Goal: Task Accomplishment & Management: Use online tool/utility

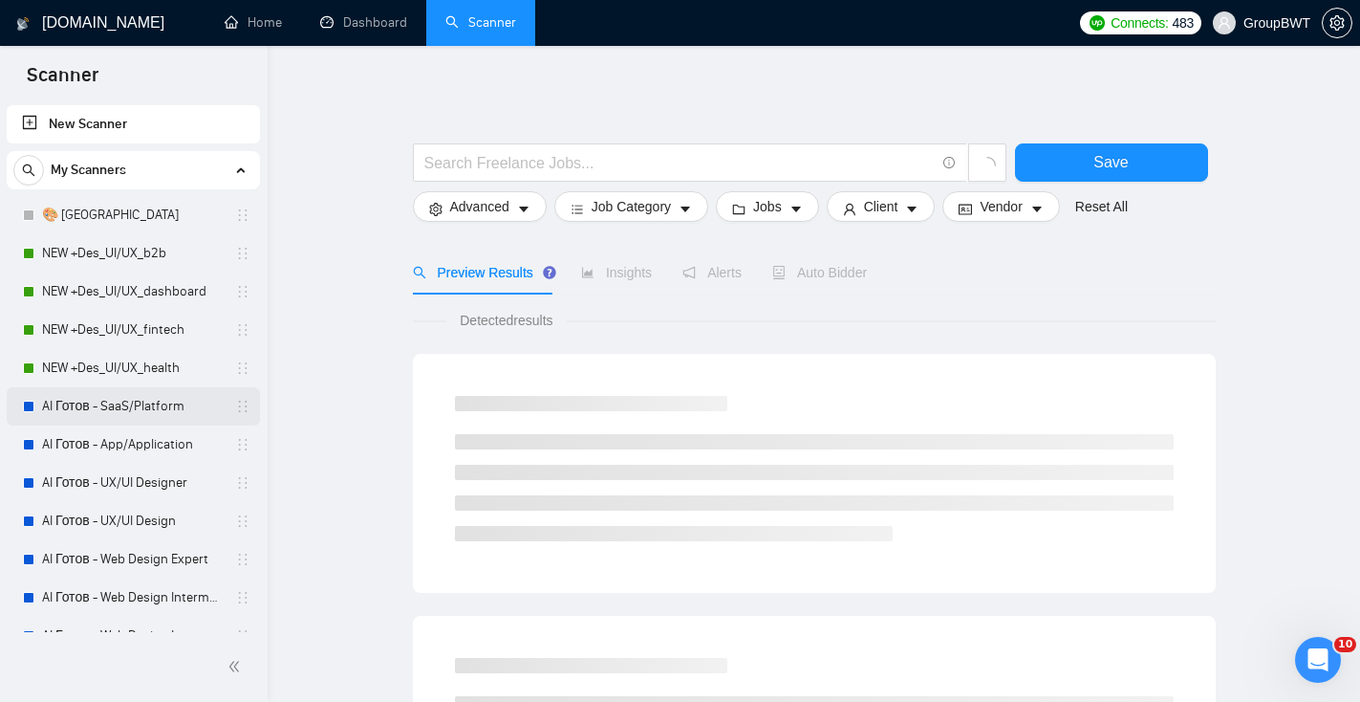
click at [119, 407] on link "AI Готов - SaaS/Platform" at bounding box center [133, 406] width 182 height 38
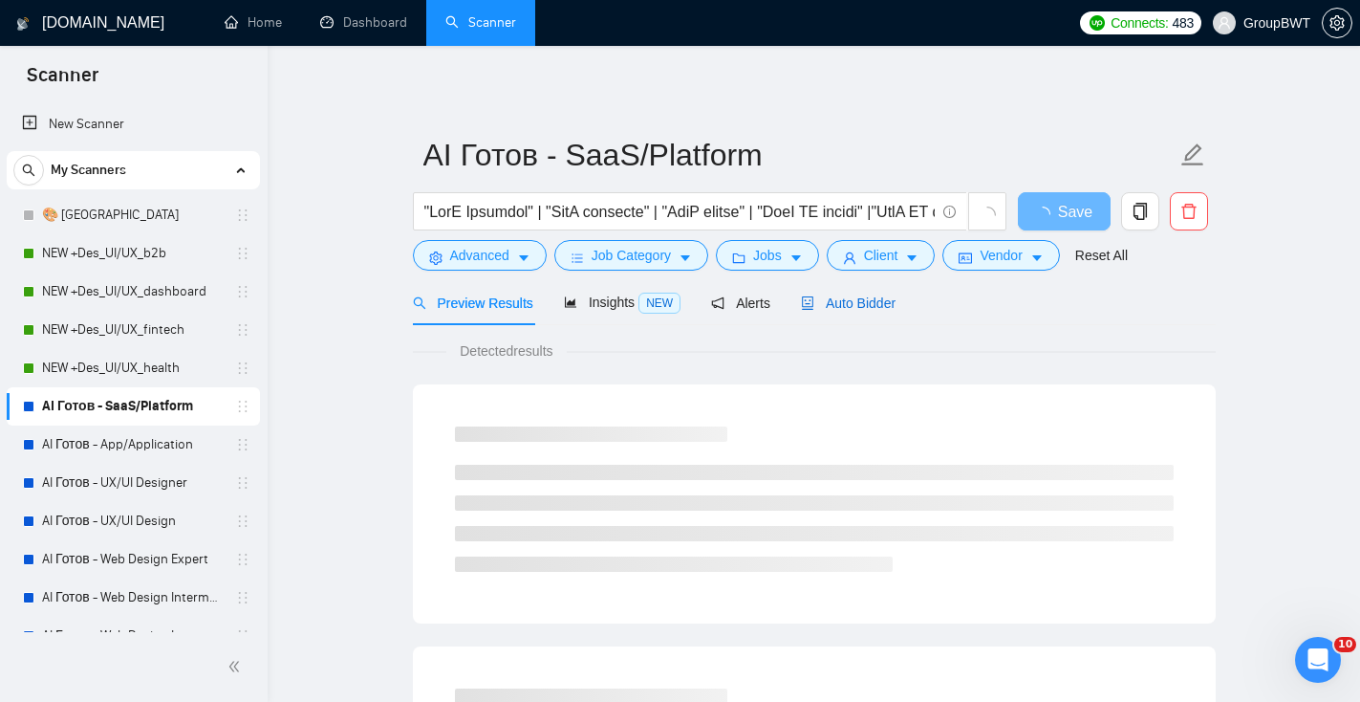
click at [838, 306] on span "Auto Bidder" at bounding box center [848, 302] width 95 height 15
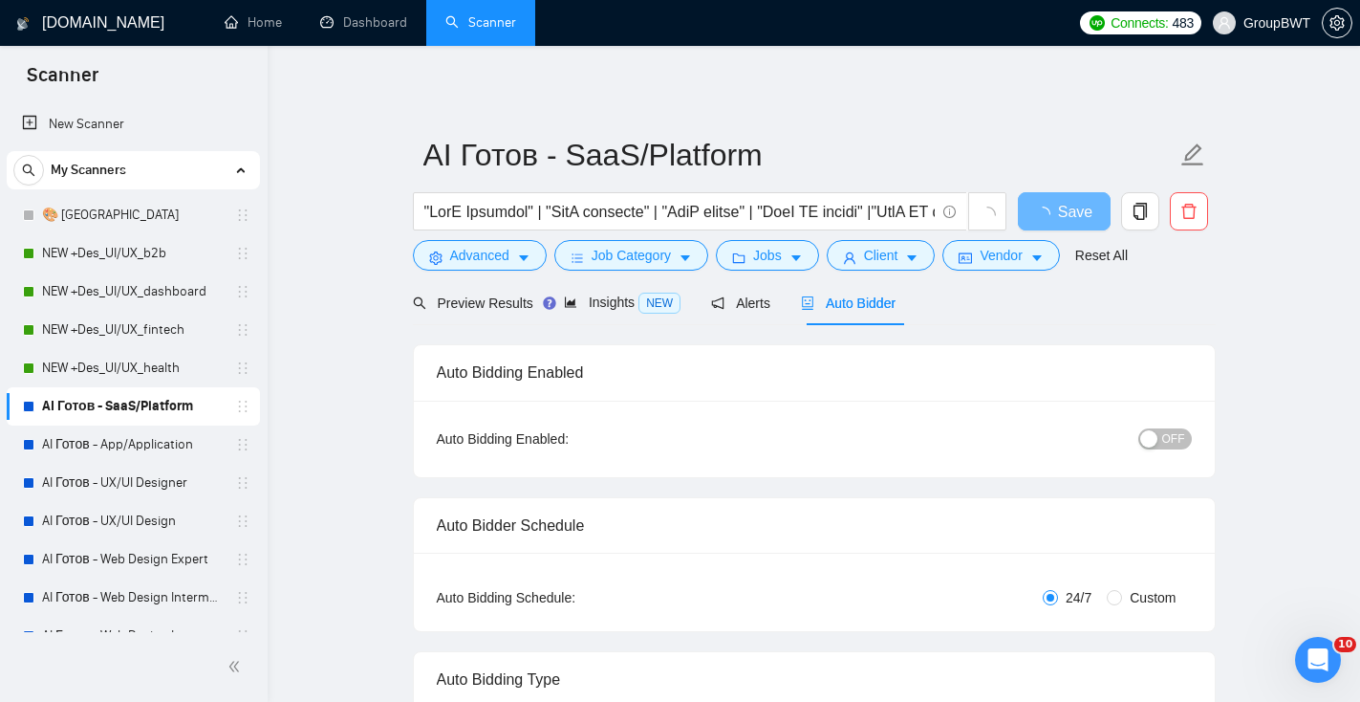
click at [1161, 440] on button "OFF" at bounding box center [1165, 438] width 54 height 21
click at [1055, 205] on span "Save" at bounding box center [1064, 212] width 34 height 24
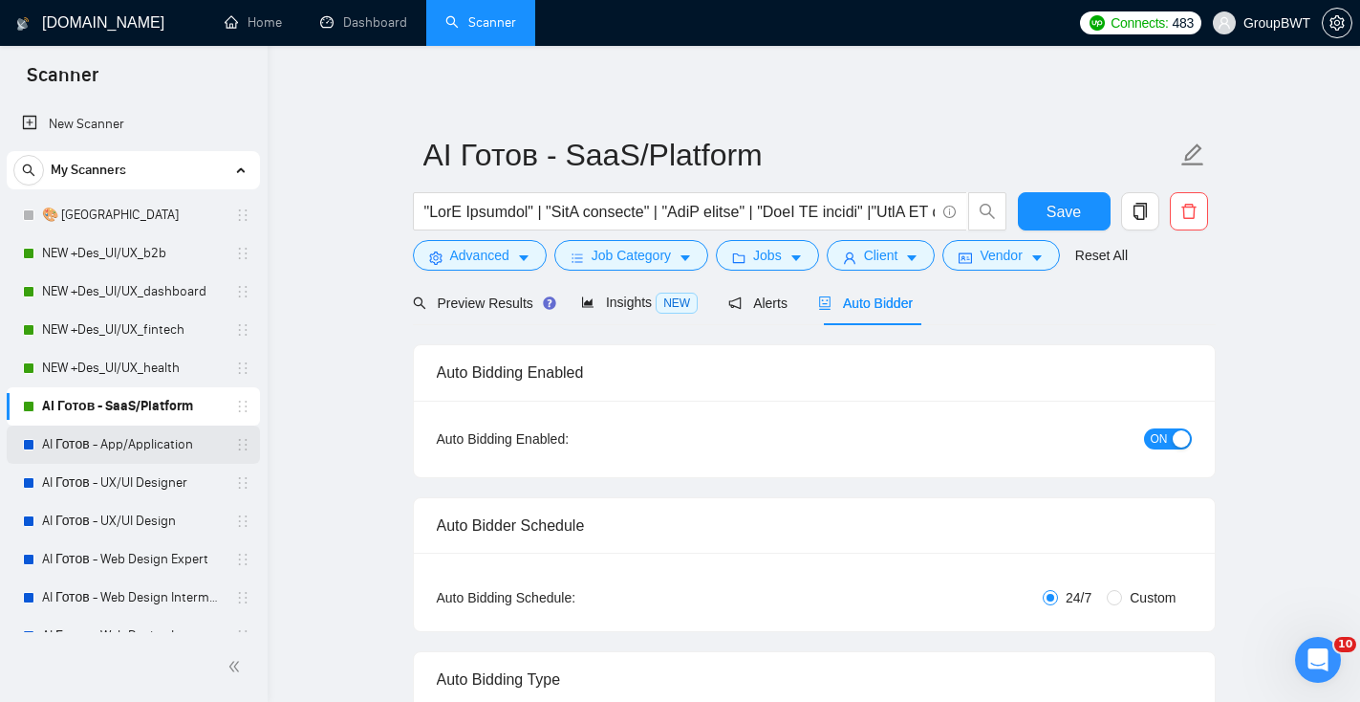
click at [179, 439] on link "AI Готов - App/Application" at bounding box center [133, 444] width 182 height 38
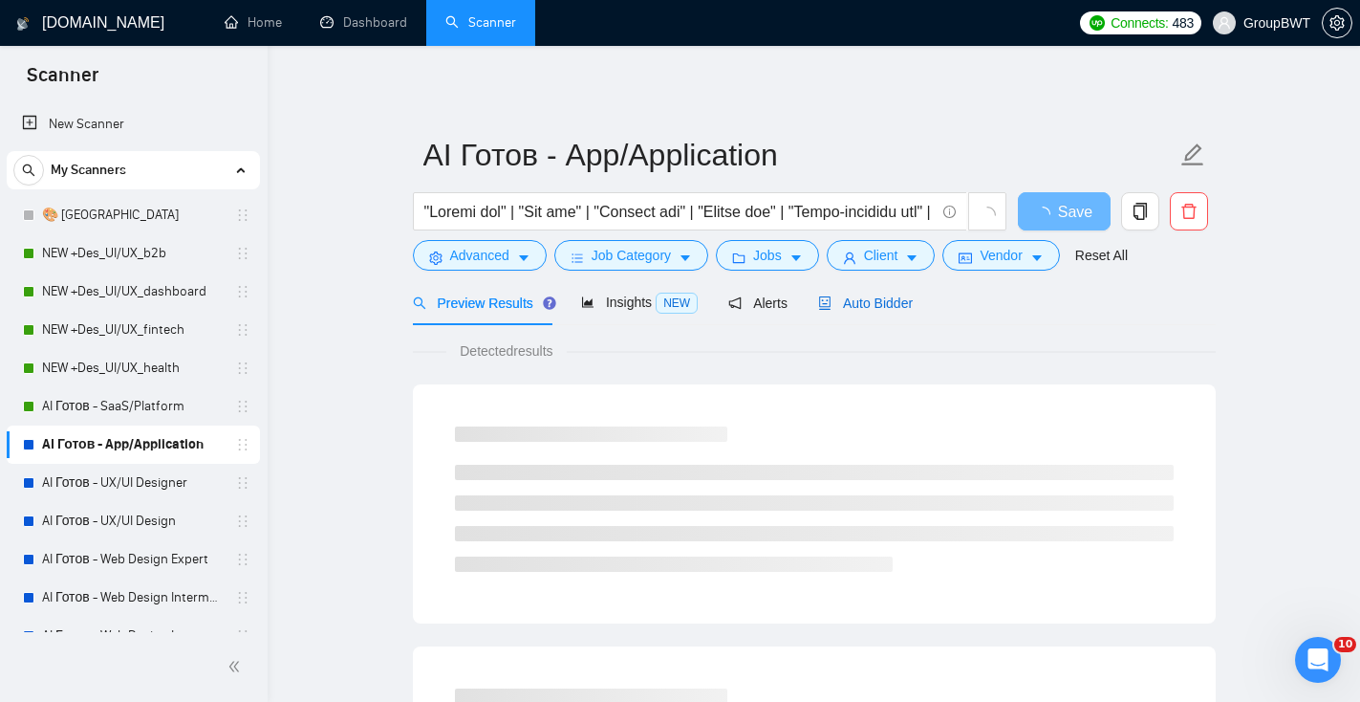
click at [893, 310] on span "Auto Bidder" at bounding box center [865, 302] width 95 height 15
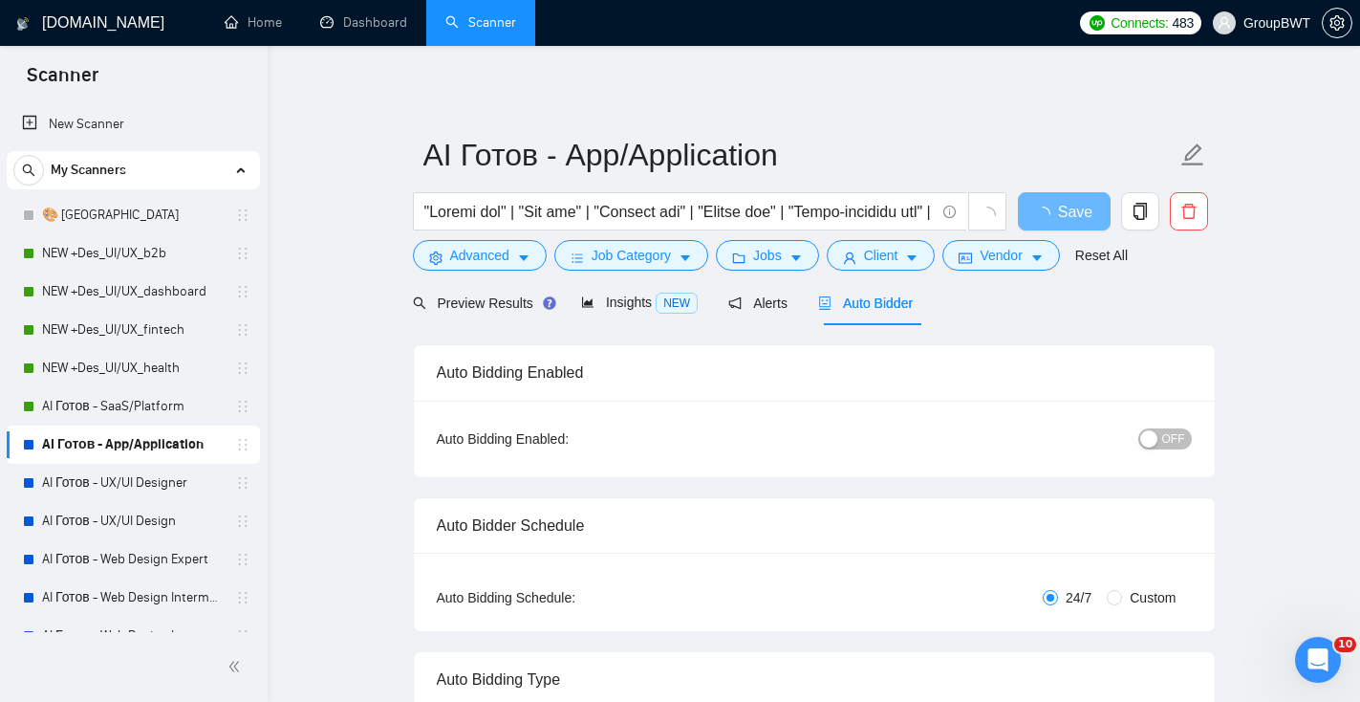
click at [1178, 428] on span "OFF" at bounding box center [1173, 438] width 23 height 21
click at [1073, 225] on button "Save" at bounding box center [1064, 211] width 93 height 38
click at [124, 498] on link "AI Готов - UX/UI Designer" at bounding box center [133, 483] width 182 height 38
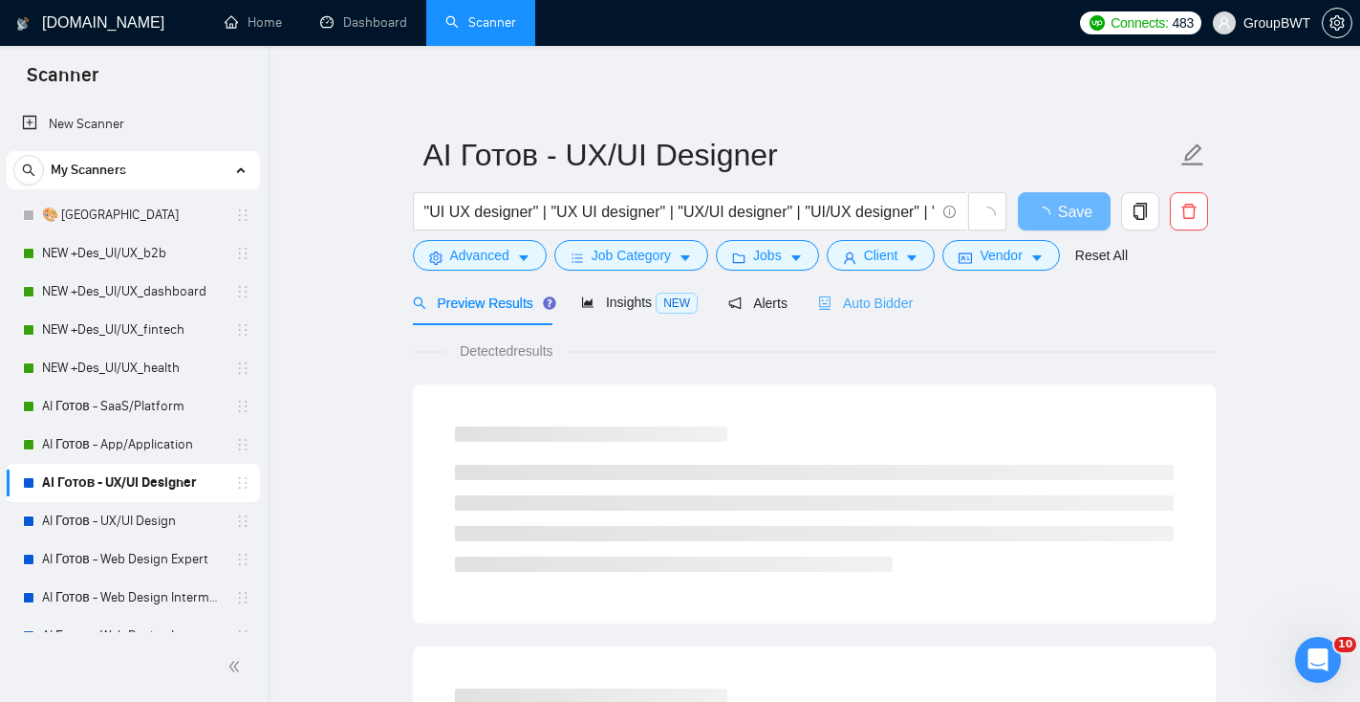
click at [864, 320] on div "Auto Bidder" at bounding box center [865, 302] width 95 height 45
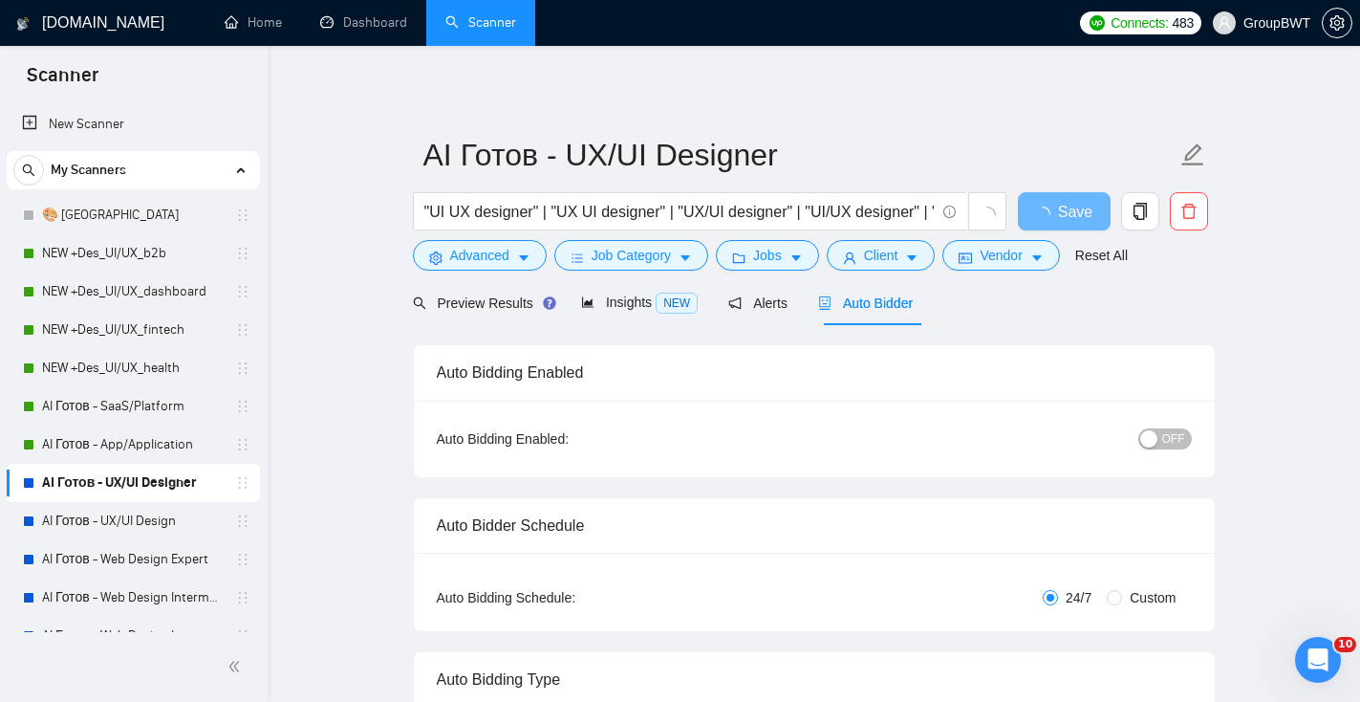
click at [1170, 442] on span "OFF" at bounding box center [1173, 438] width 23 height 21
click at [1071, 216] on span "Save" at bounding box center [1064, 212] width 34 height 24
click at [192, 523] on link "AI Готов - UX/UI Design" at bounding box center [133, 521] width 182 height 38
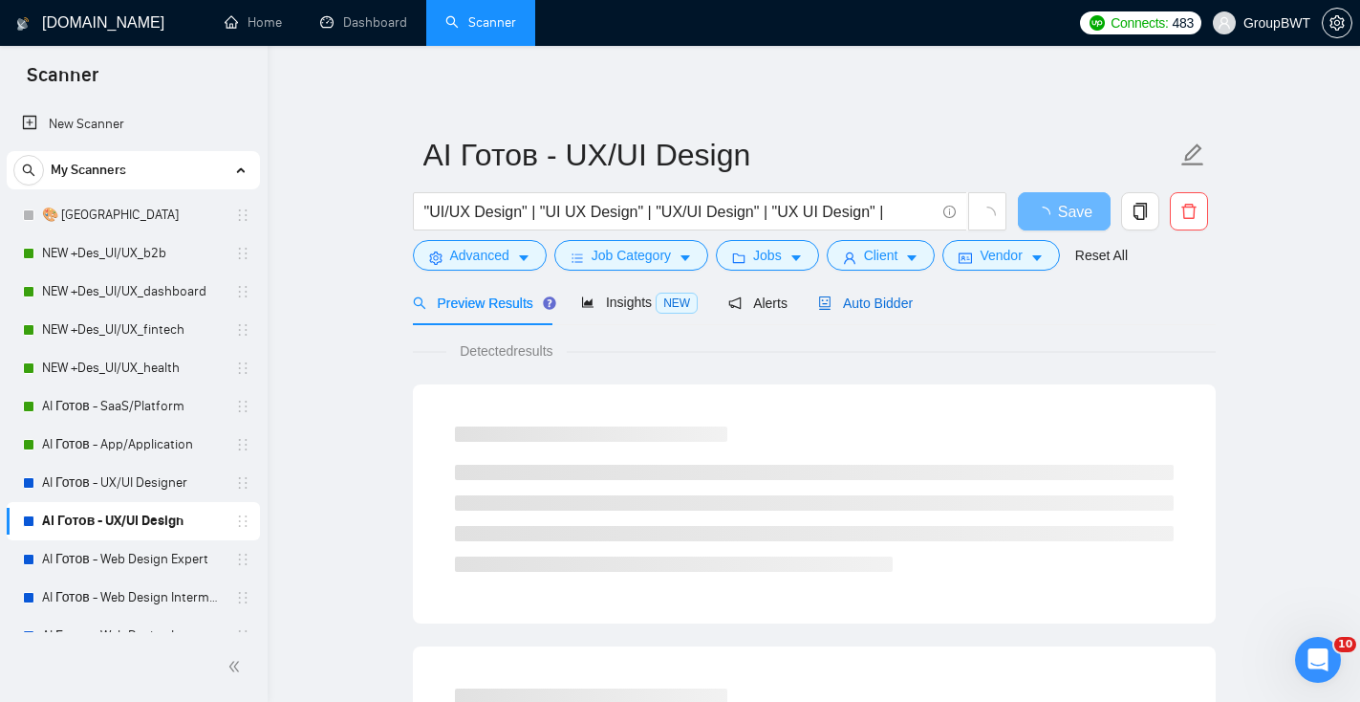
click at [883, 309] on span "Auto Bidder" at bounding box center [865, 302] width 95 height 15
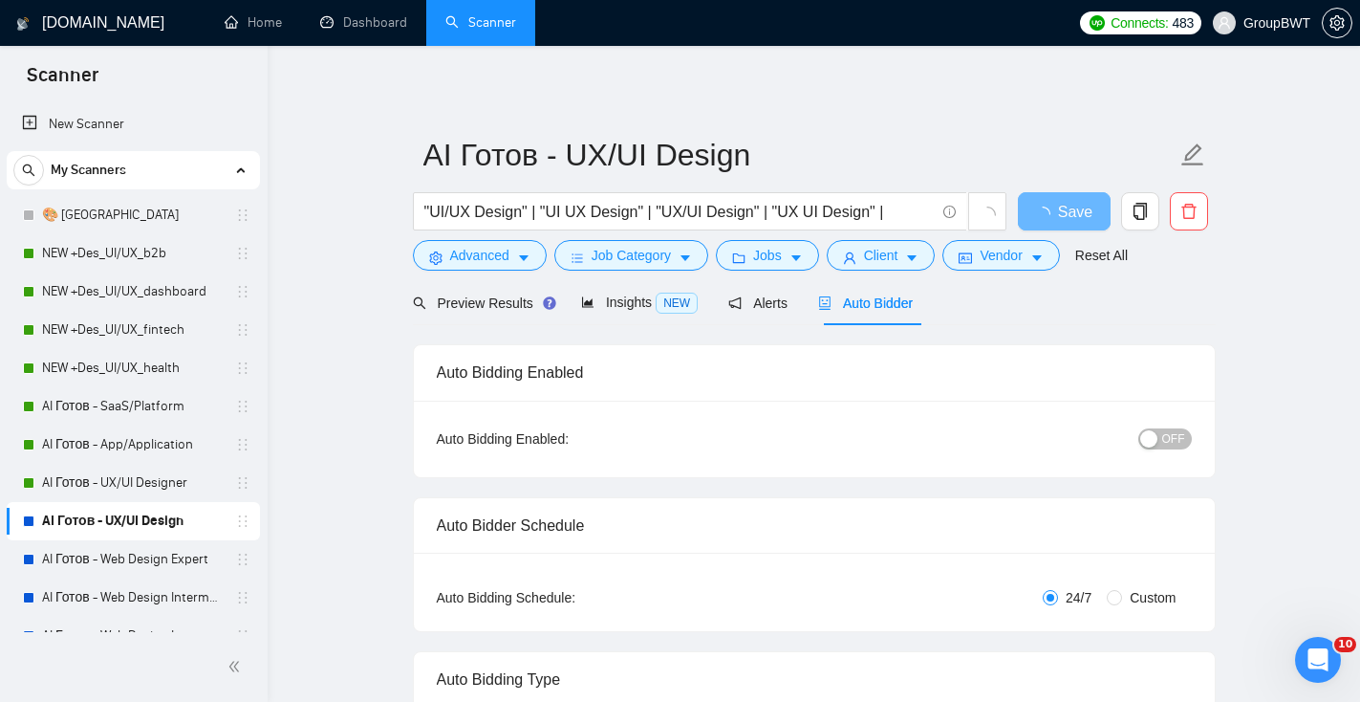
click at [1180, 438] on span "OFF" at bounding box center [1173, 438] width 23 height 21
click at [1070, 209] on span "Save" at bounding box center [1064, 212] width 34 height 24
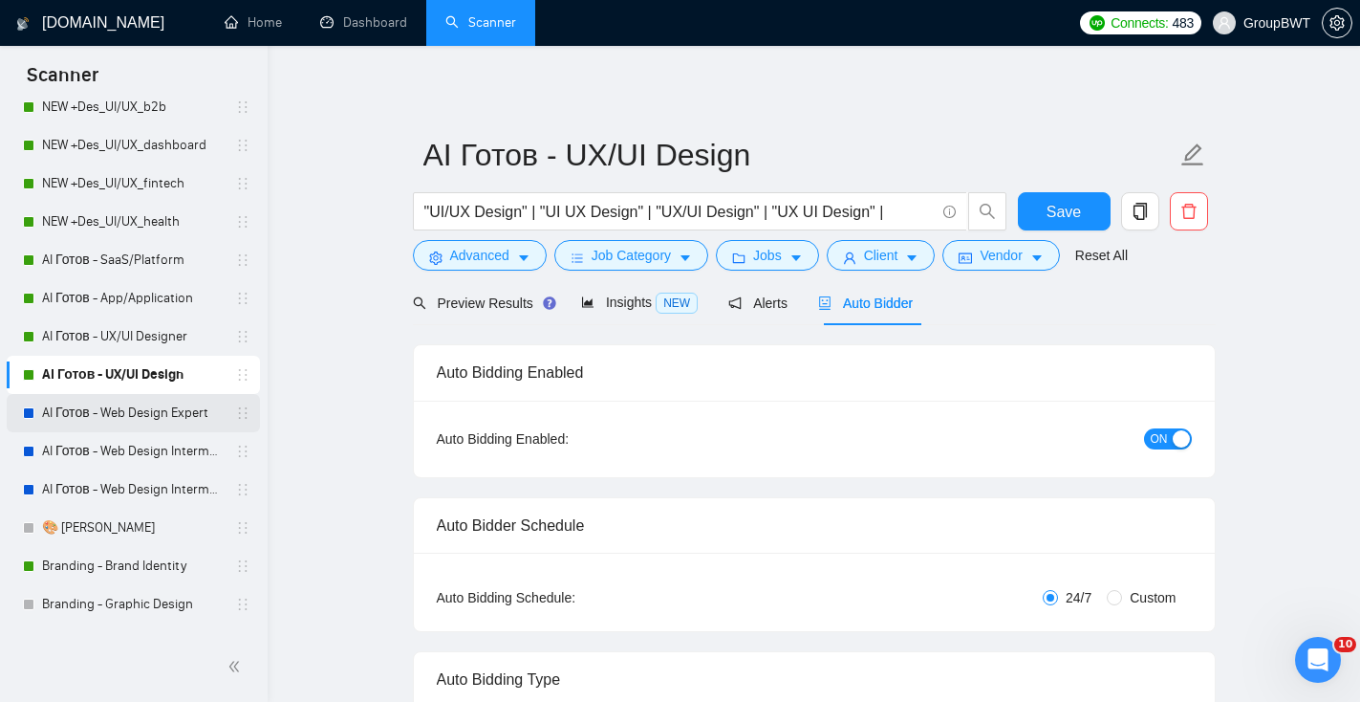
click at [140, 415] on link "AI Готов - Web Design Expert" at bounding box center [133, 413] width 182 height 38
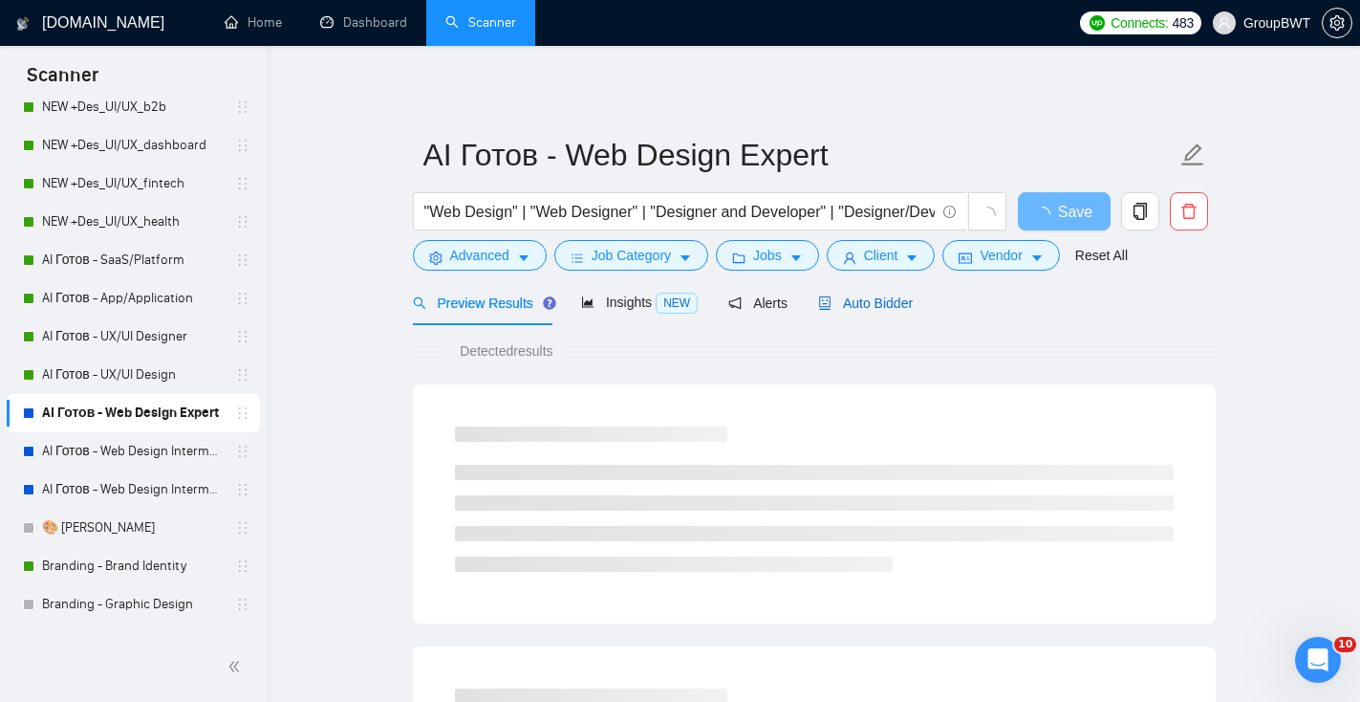
click at [878, 309] on span "Auto Bidder" at bounding box center [865, 302] width 95 height 15
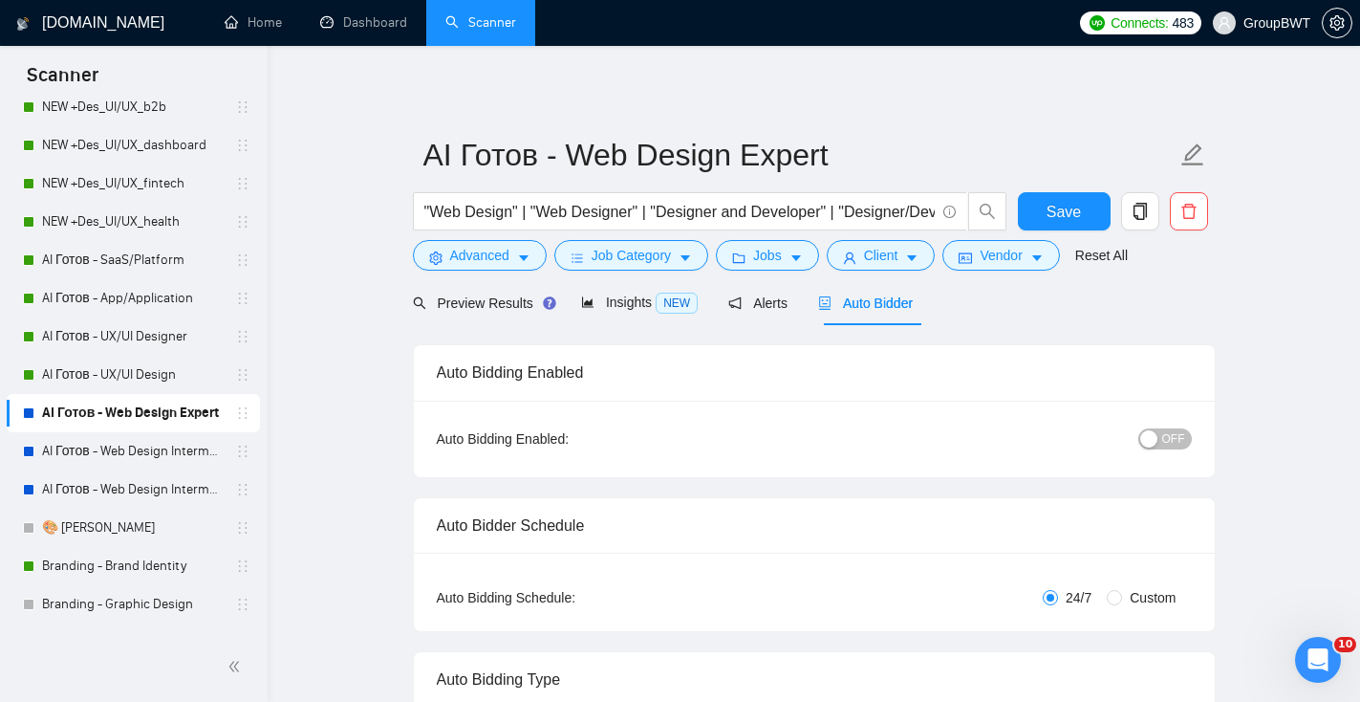
click at [1152, 431] on div "button" at bounding box center [1148, 438] width 17 height 17
click at [1059, 215] on span "Save" at bounding box center [1064, 212] width 34 height 24
click at [360, 45] on li "Dashboard" at bounding box center [363, 23] width 125 height 46
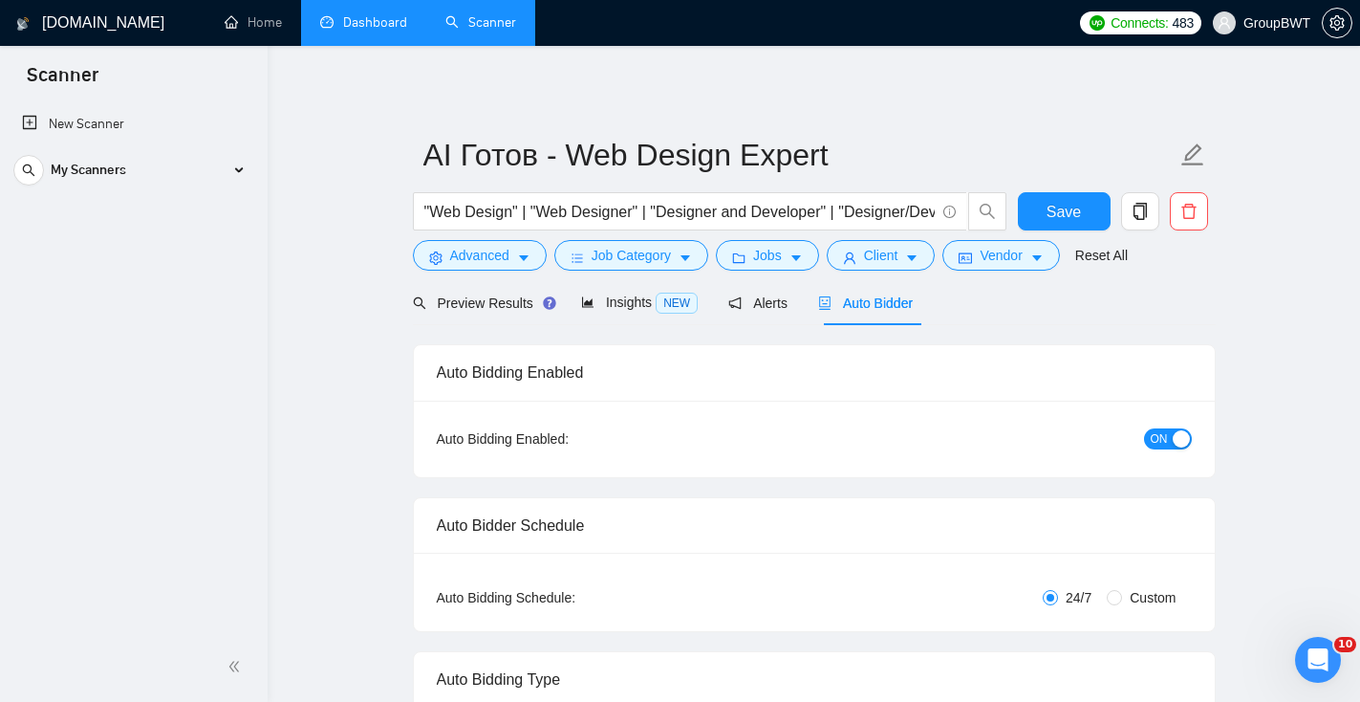
click at [353, 31] on link "Dashboard" at bounding box center [363, 22] width 87 height 16
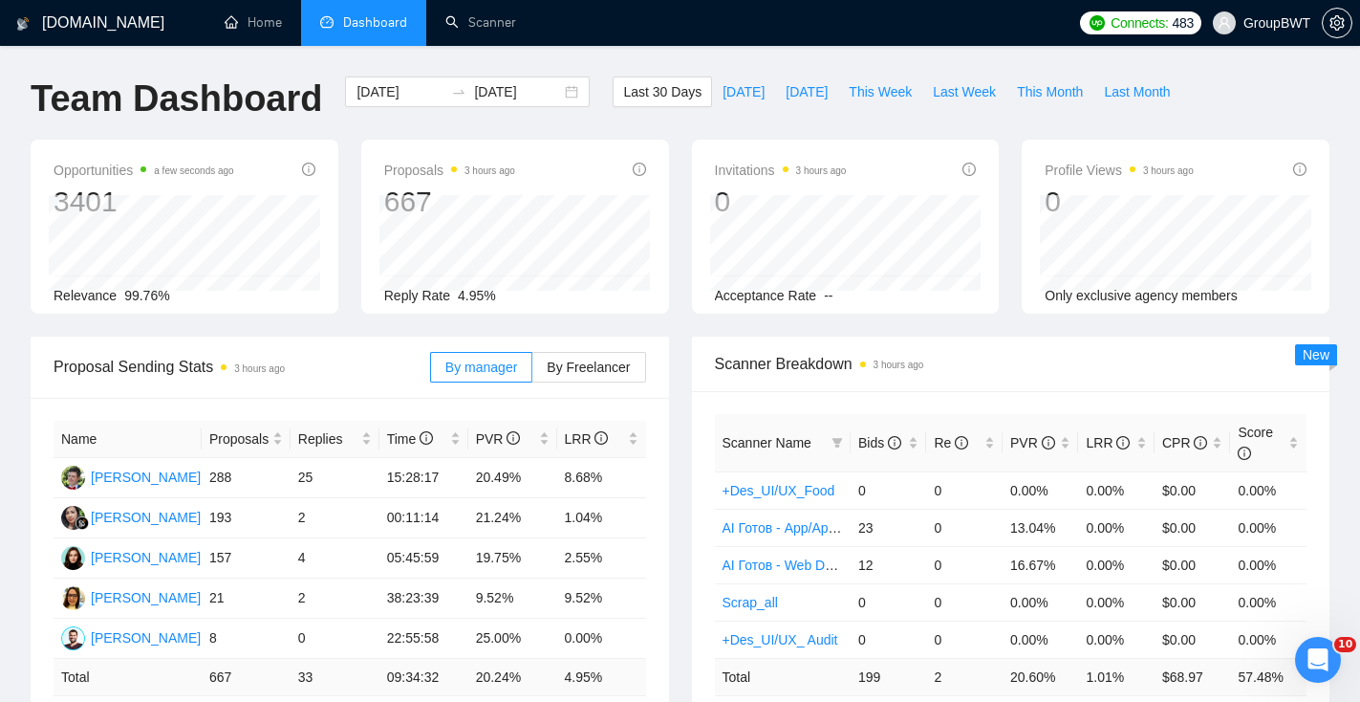
click at [719, 108] on div "Last 30 Days [DATE] [DATE] This Week Last Week This Month Last Month" at bounding box center [896, 107] width 591 height 63
click at [723, 89] on span "[DATE]" at bounding box center [744, 91] width 42 height 21
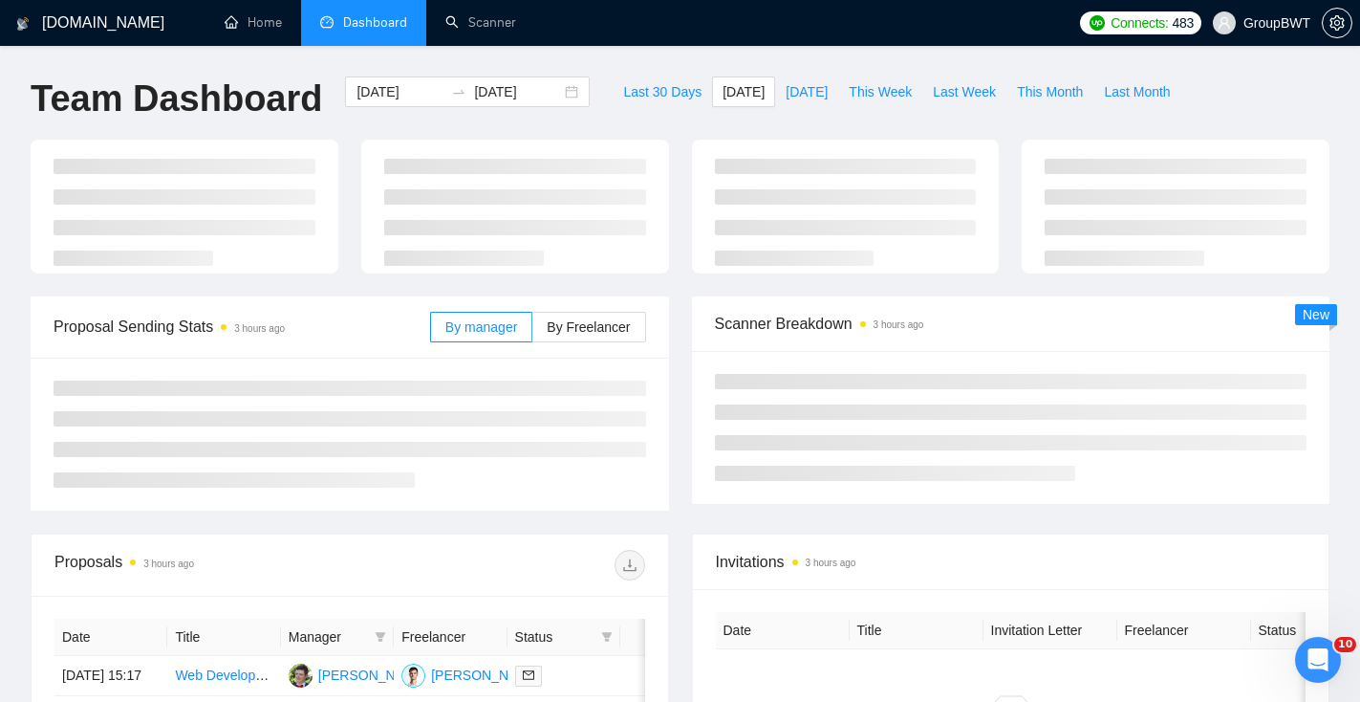
type input "[DATE]"
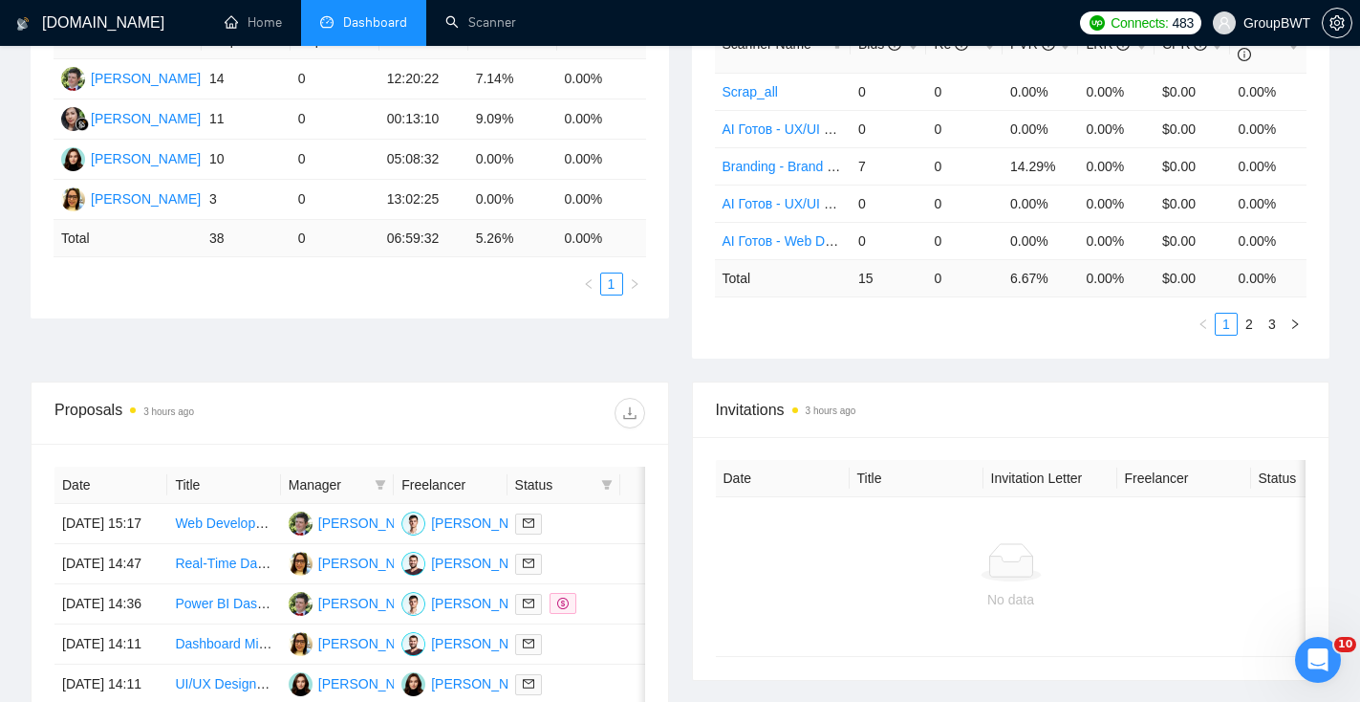
scroll to position [427, 0]
